Goal: Navigation & Orientation: Understand site structure

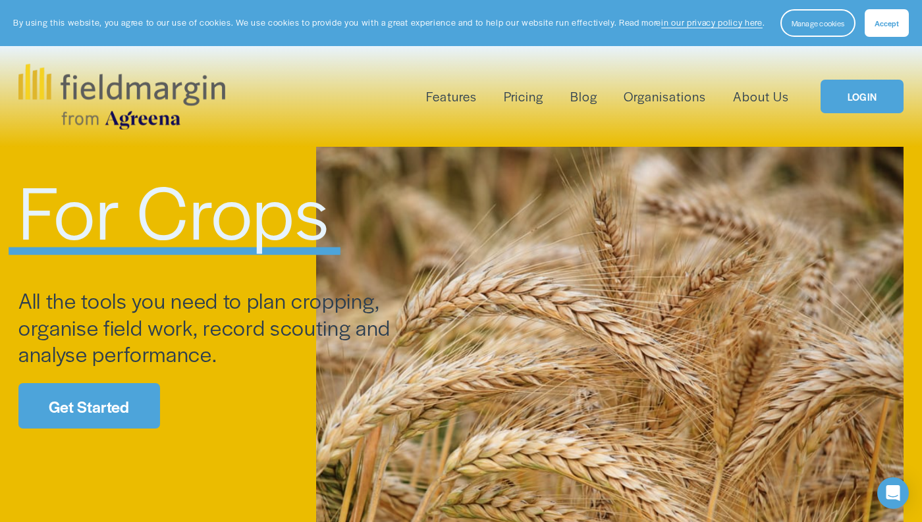
click at [528, 101] on link "Pricing" at bounding box center [524, 97] width 40 height 22
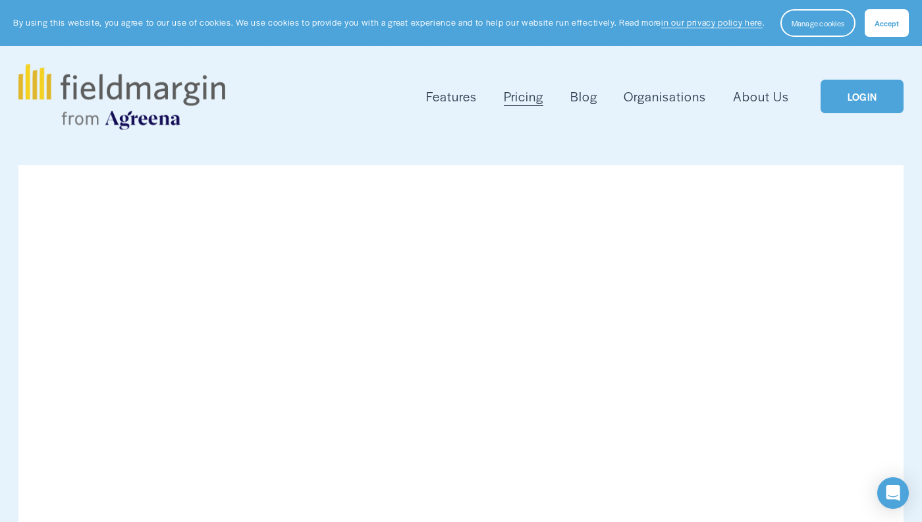
click at [757, 98] on link "About Us" at bounding box center [761, 97] width 56 height 22
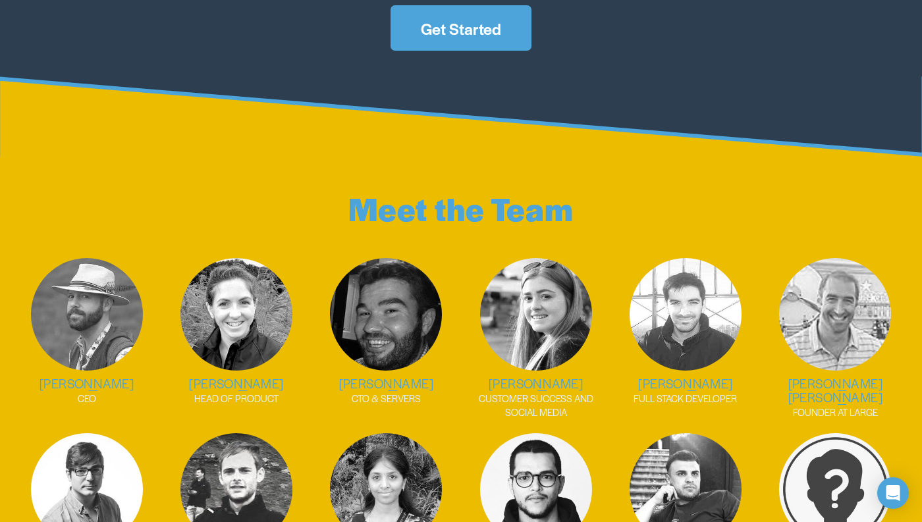
scroll to position [1648, 0]
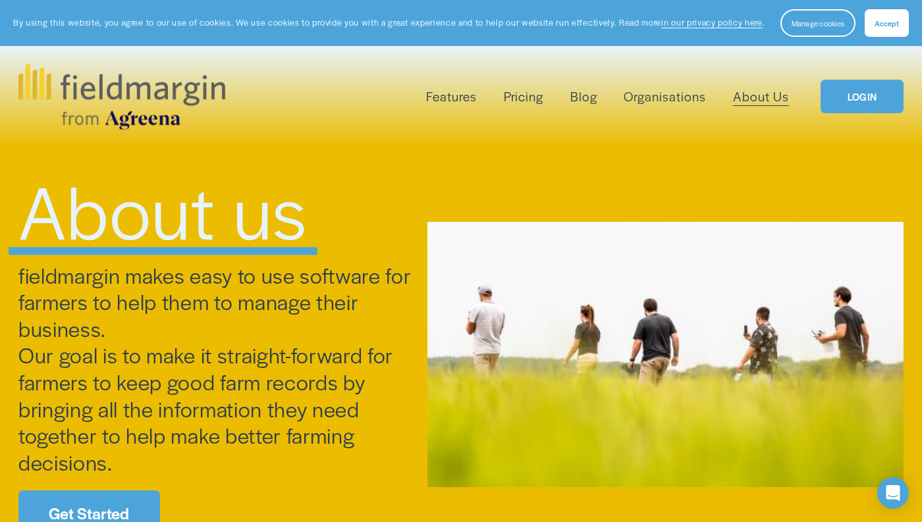
click at [93, 107] on img at bounding box center [121, 97] width 207 height 66
